Goal: Task Accomplishment & Management: Complete application form

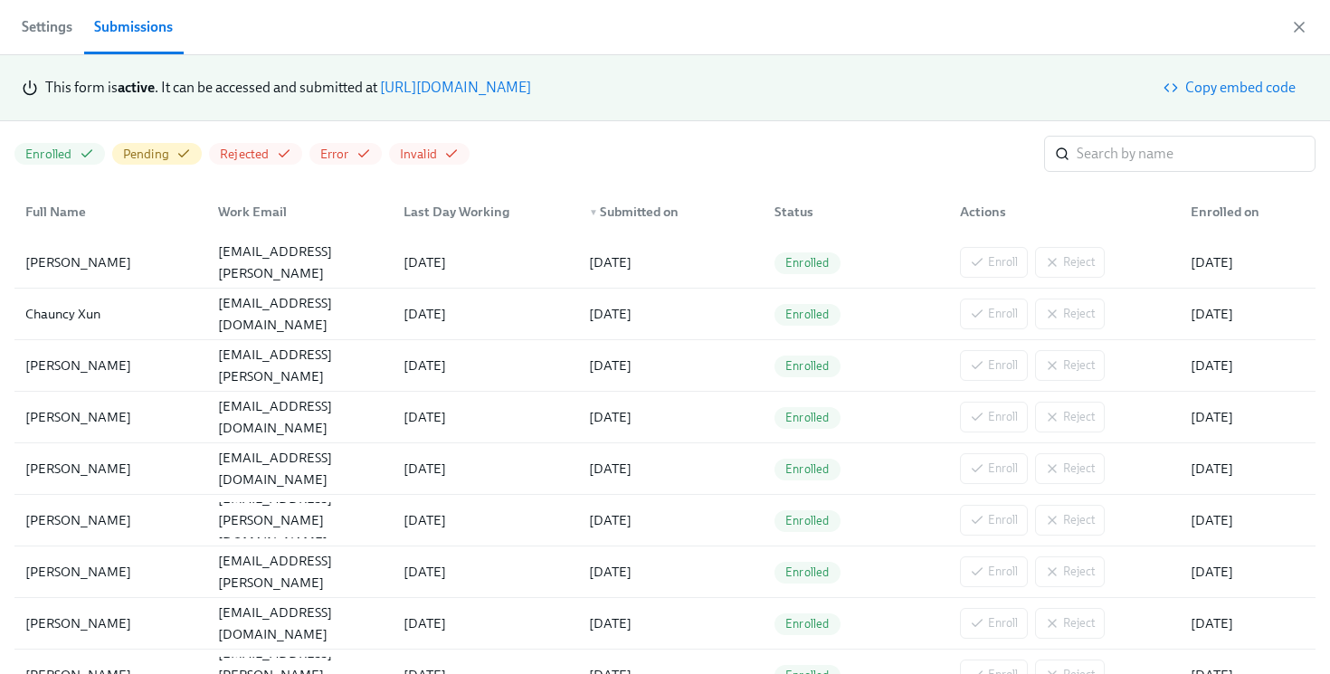
scroll to position [0, 3288]
click at [531, 88] on link "https://my.dadohr.com/enrollmentForms/5EB6IWqIEufq282YWJsrW3kqMJKr7" at bounding box center [455, 87] width 151 height 17
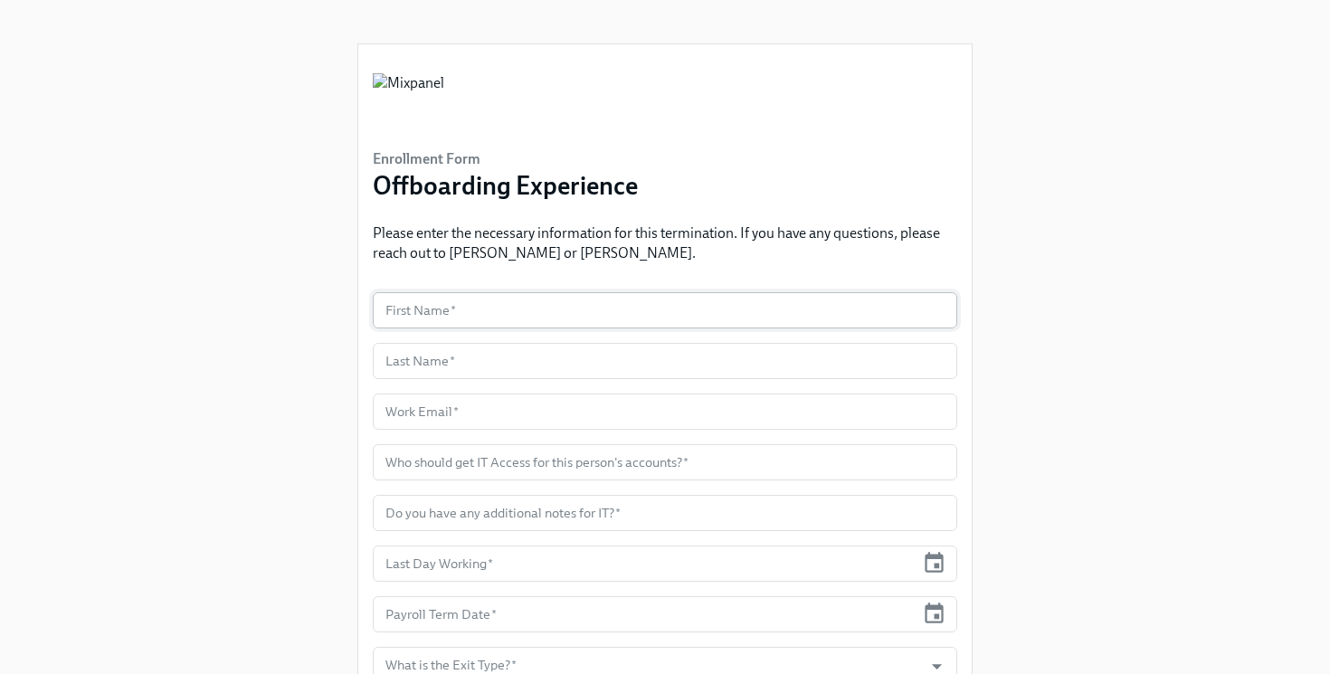
click at [520, 309] on input "text" at bounding box center [665, 310] width 585 height 36
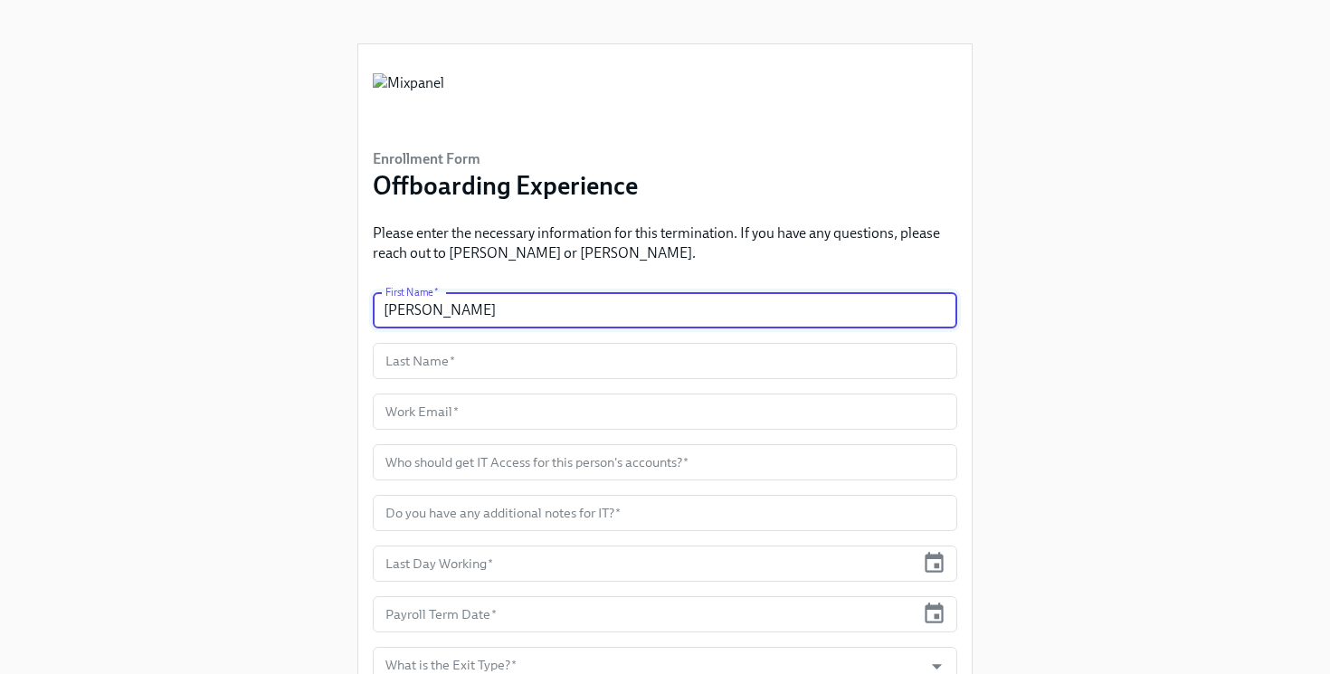
type input "[PERSON_NAME]"
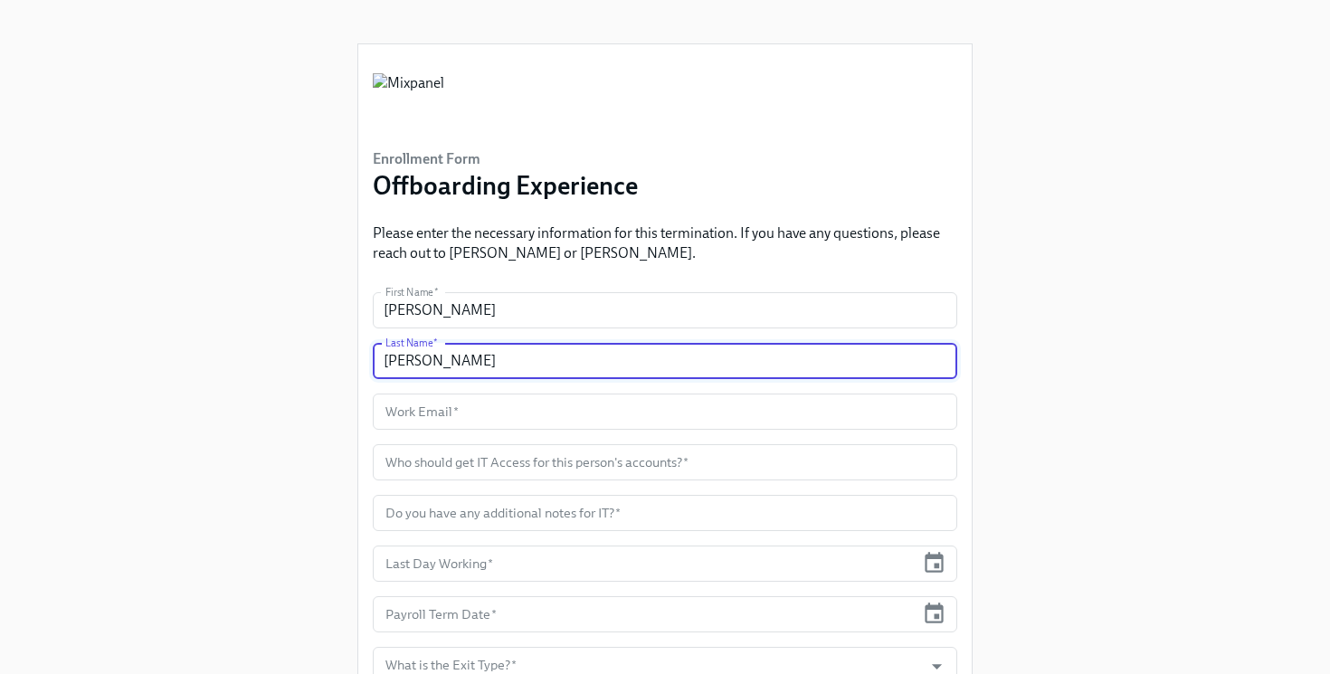
type input "[PERSON_NAME]"
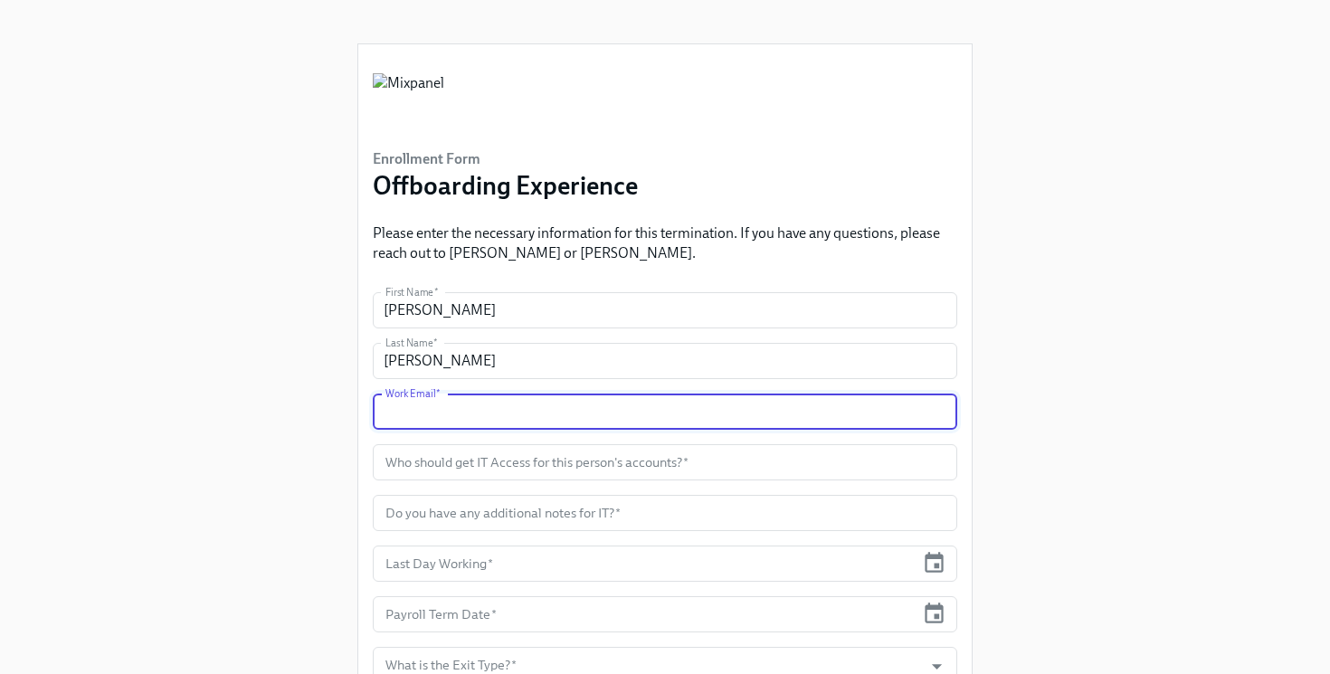
click at [576, 410] on input "text" at bounding box center [665, 412] width 585 height 36
paste input "[PERSON_NAME][EMAIL_ADDRESS][PERSON_NAME][DOMAIN_NAME]"
type input "[PERSON_NAME][EMAIL_ADDRESS][PERSON_NAME][DOMAIN_NAME]"
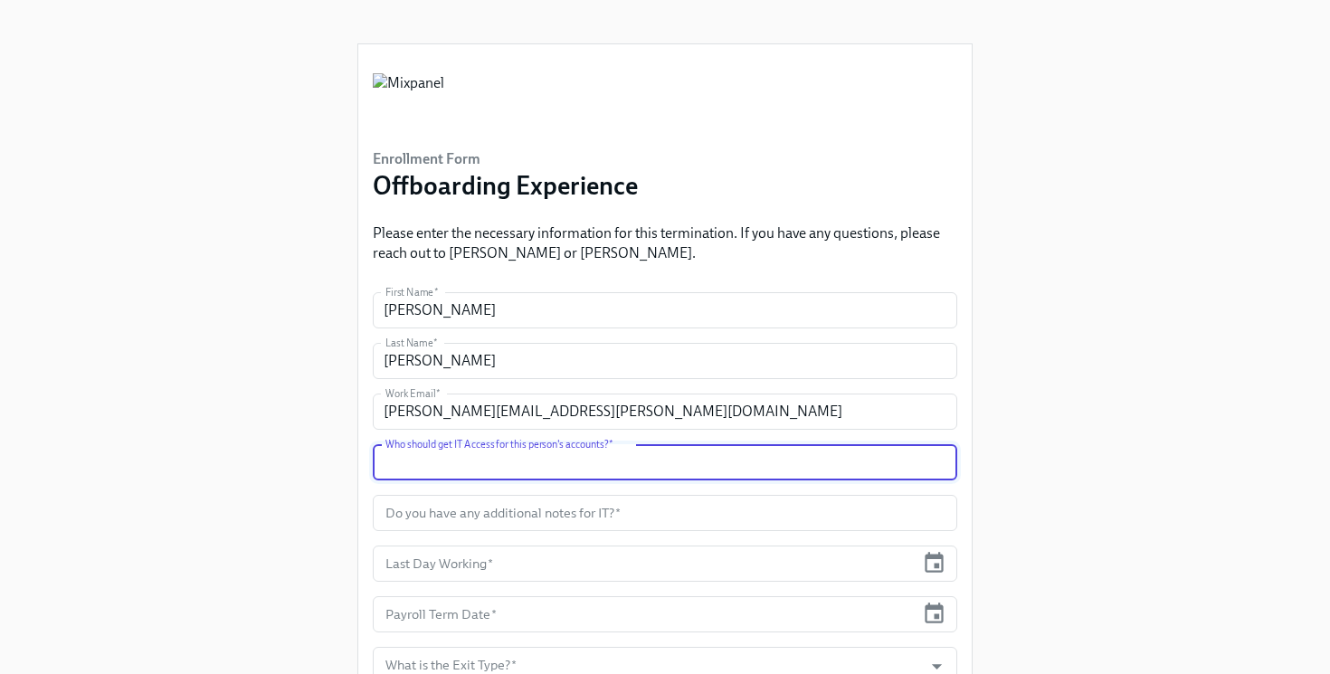
click at [495, 461] on input "text" at bounding box center [665, 462] width 585 height 36
type input "Wissam"
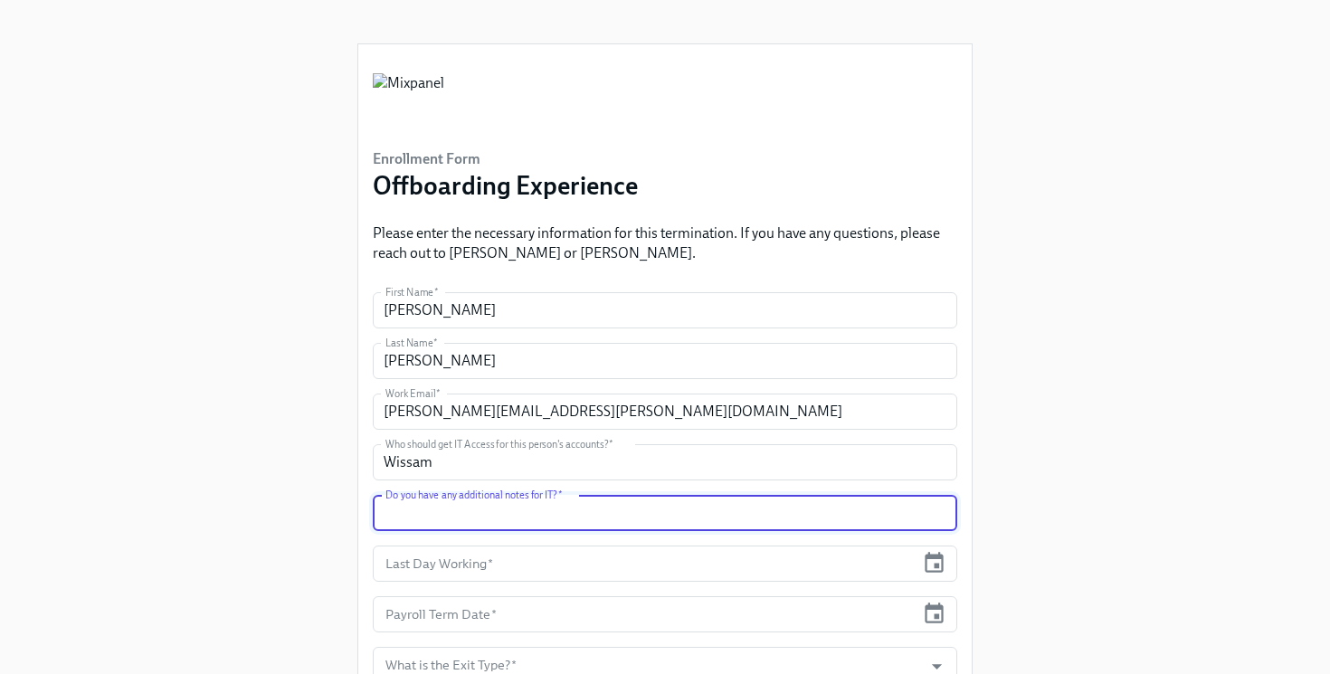
click at [510, 523] on input "text" at bounding box center [665, 513] width 585 height 36
type input "No"
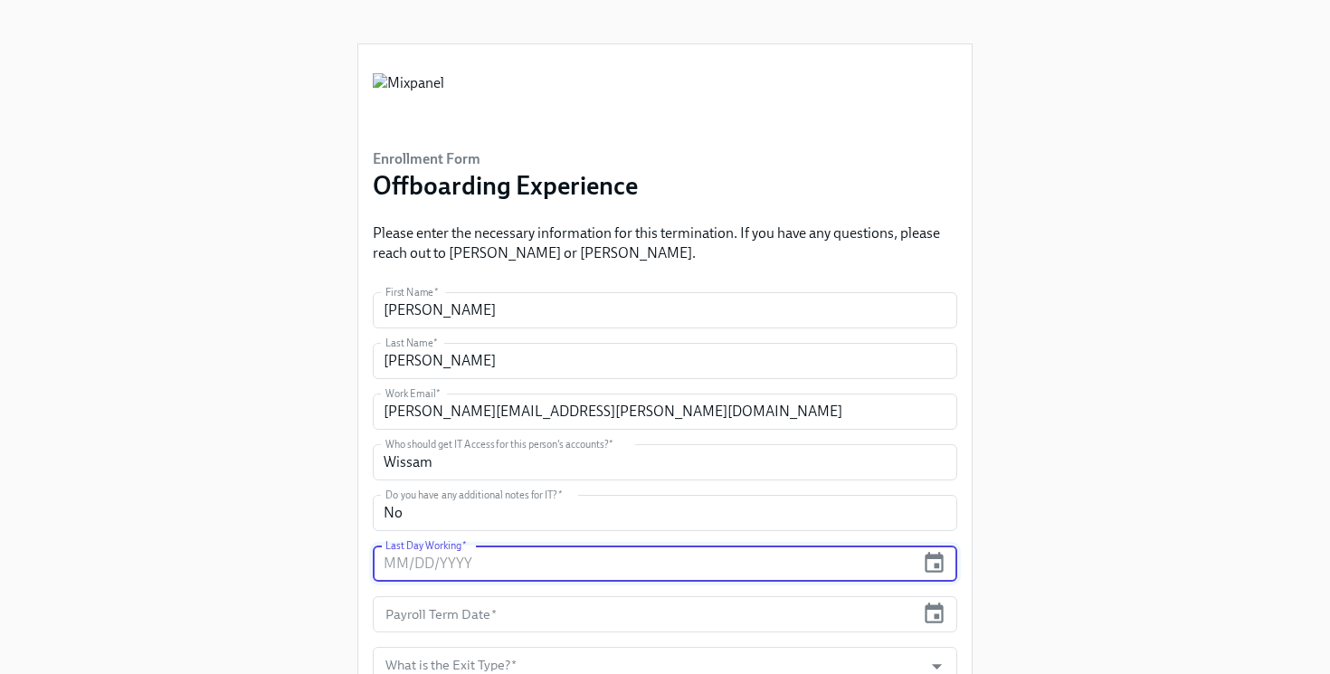
click at [523, 572] on input "text" at bounding box center [644, 564] width 542 height 36
